Goal: Find specific page/section: Find specific page/section

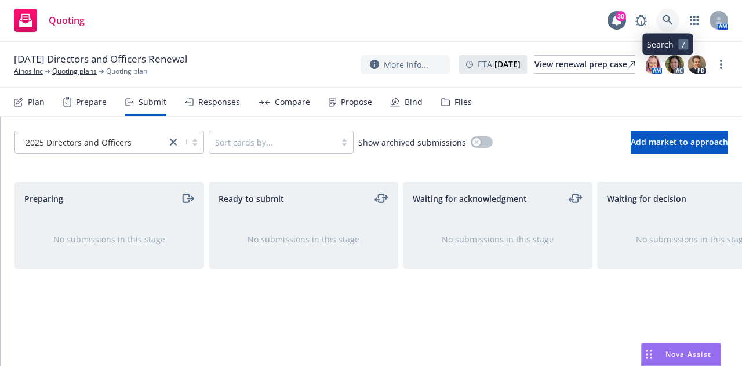
click at [666, 15] on icon at bounding box center [667, 20] width 10 height 10
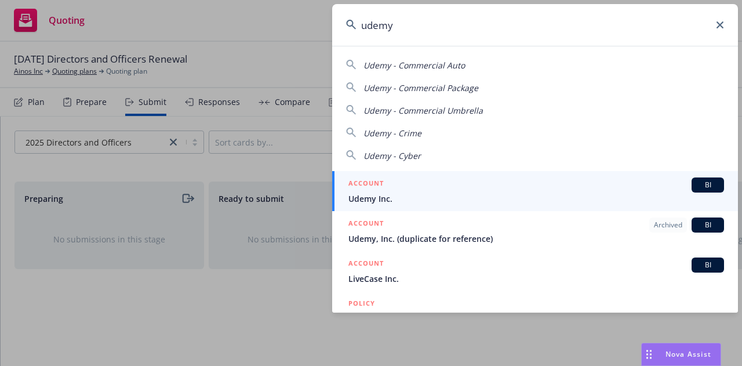
type input "udemy"
click at [395, 187] on div "ACCOUNT BI" at bounding box center [535, 184] width 375 height 15
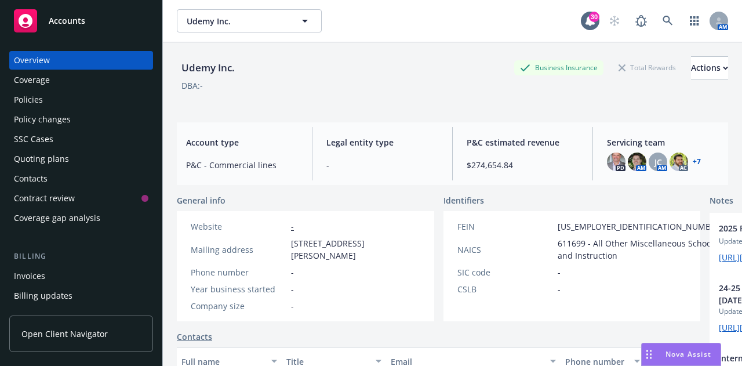
click at [43, 269] on div "Invoices" at bounding box center [29, 276] width 31 height 19
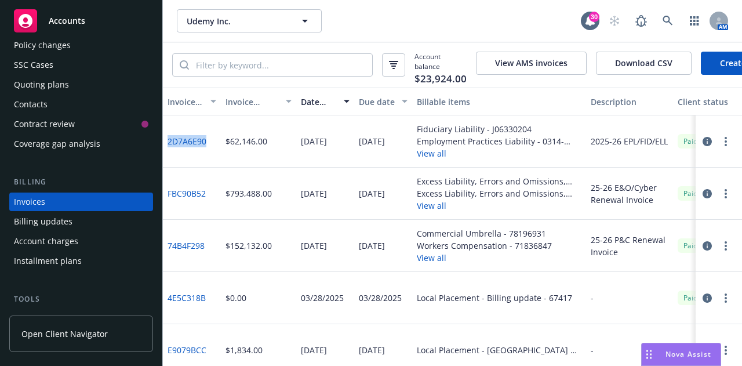
drag, startPoint x: 207, startPoint y: 147, endPoint x: 166, endPoint y: 151, distance: 41.3
click at [166, 151] on div "2D7A6E90" at bounding box center [192, 141] width 58 height 52
copy link "2D7A6E90"
